Goal: Navigation & Orientation: Go to known website

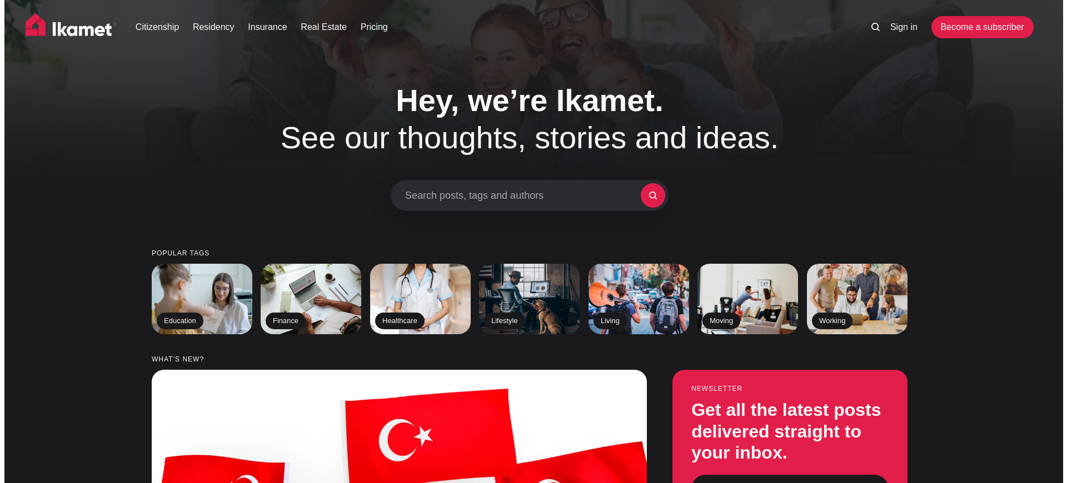
scroll to position [2666, 0]
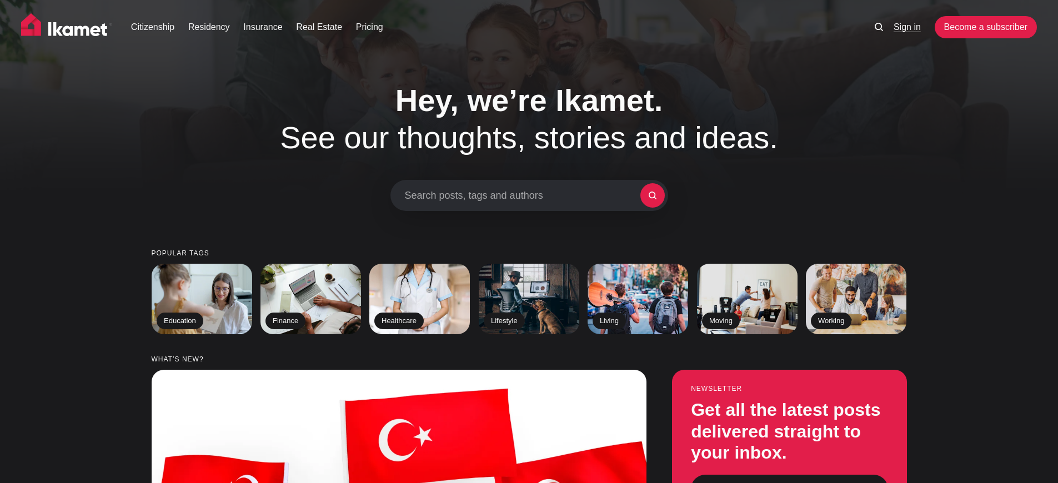
click at [907, 27] on link "Sign in" at bounding box center [907, 27] width 27 height 13
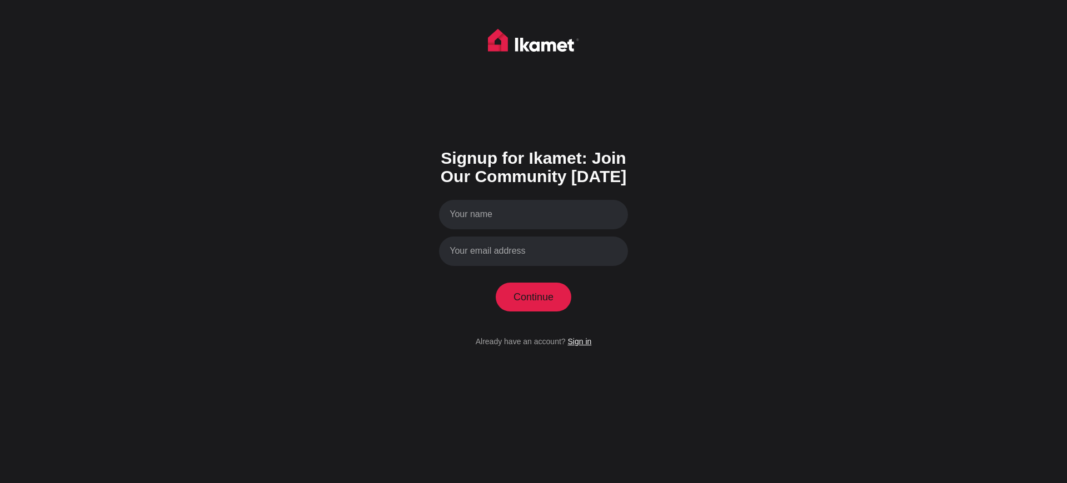
click at [579, 341] on link "Sign in" at bounding box center [579, 341] width 24 height 9
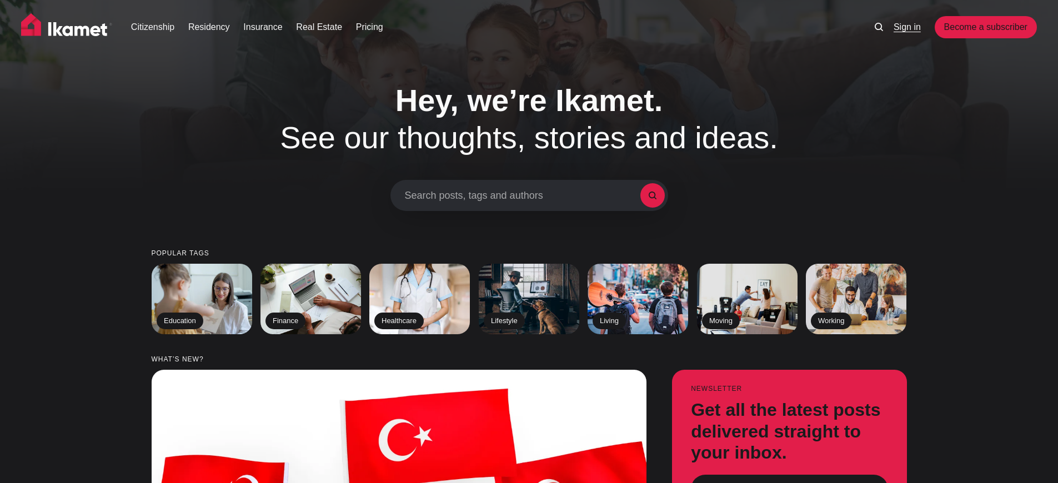
click at [907, 27] on link "Sign in" at bounding box center [907, 27] width 27 height 13
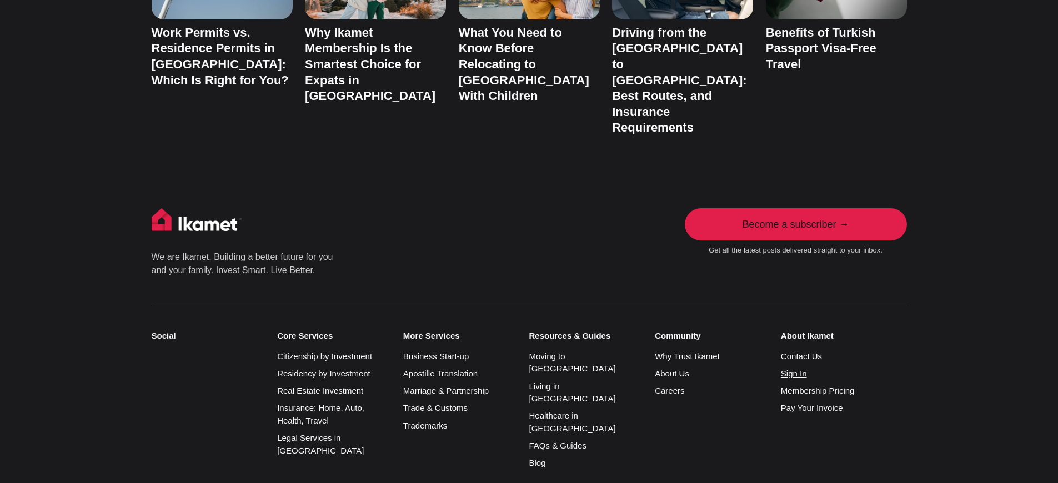
scroll to position [2666, 0]
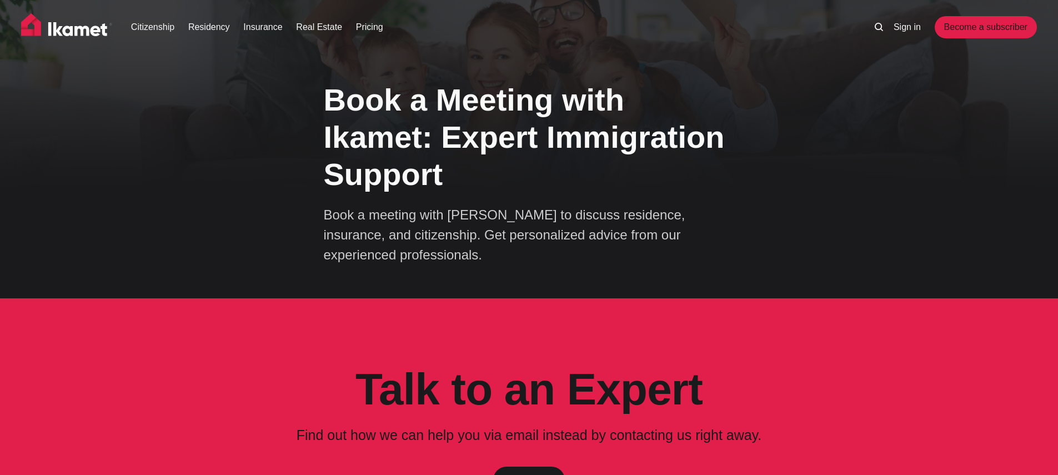
scroll to position [602, 0]
